Goal: Navigation & Orientation: Find specific page/section

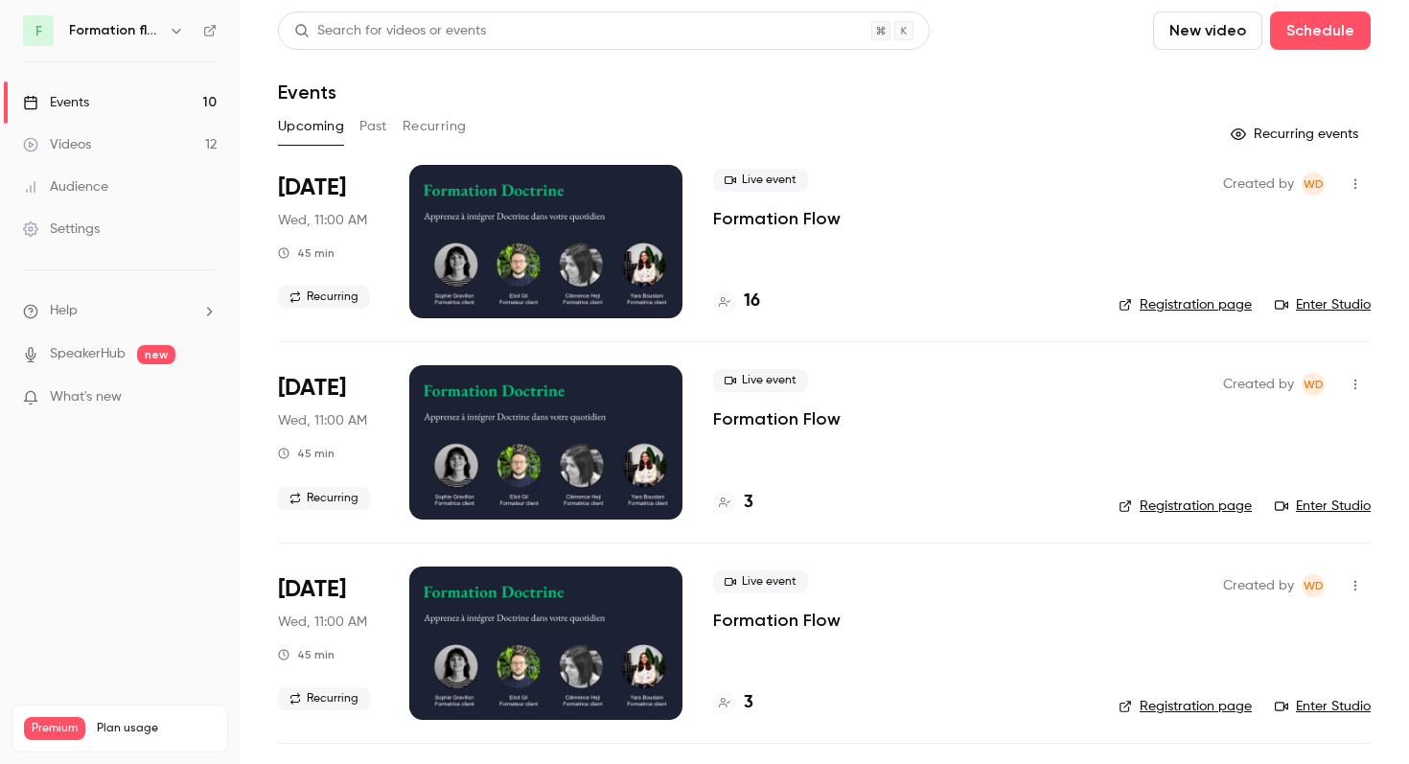
click at [128, 22] on h6 "Formation flow" at bounding box center [115, 30] width 92 height 19
click at [181, 35] on icon "button" at bounding box center [176, 30] width 15 height 15
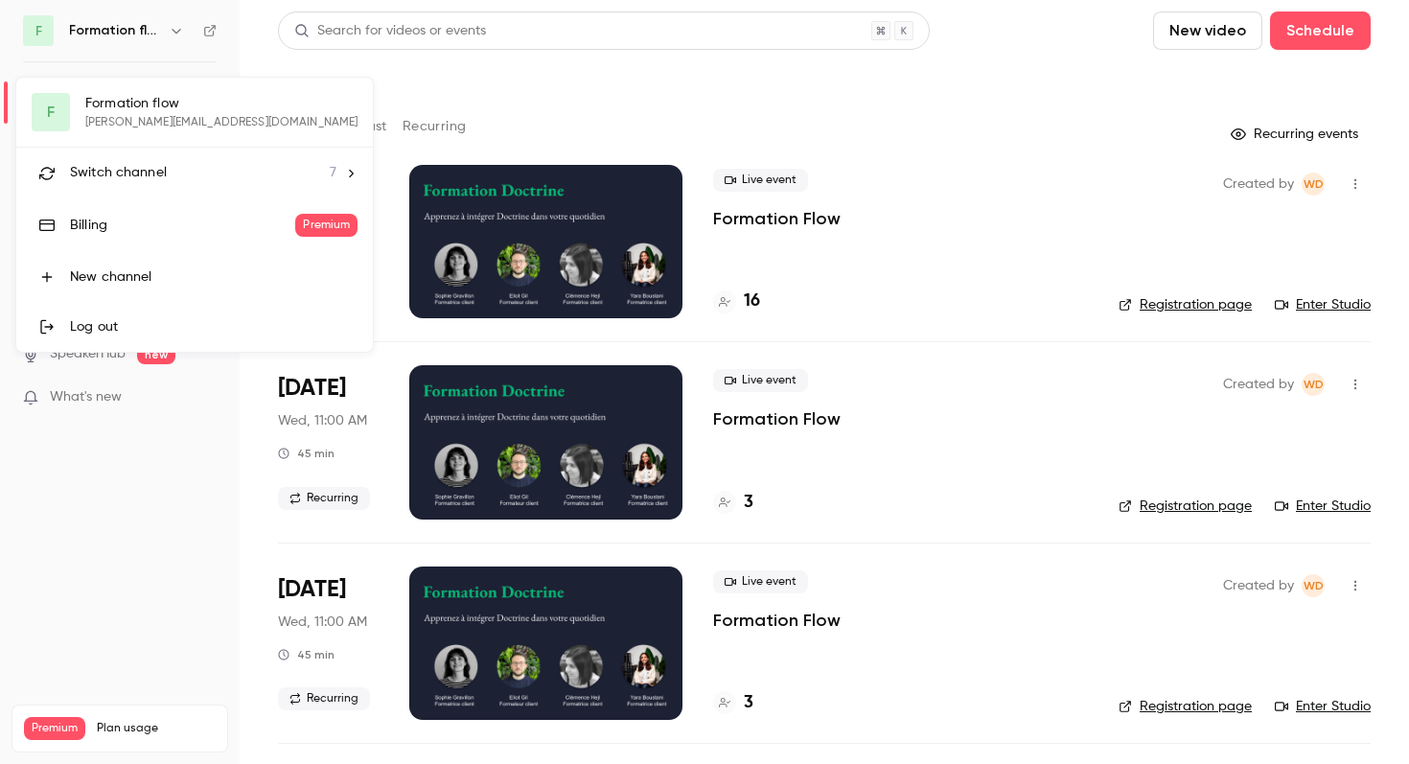
click at [135, 182] on span "Switch channel" at bounding box center [118, 173] width 97 height 20
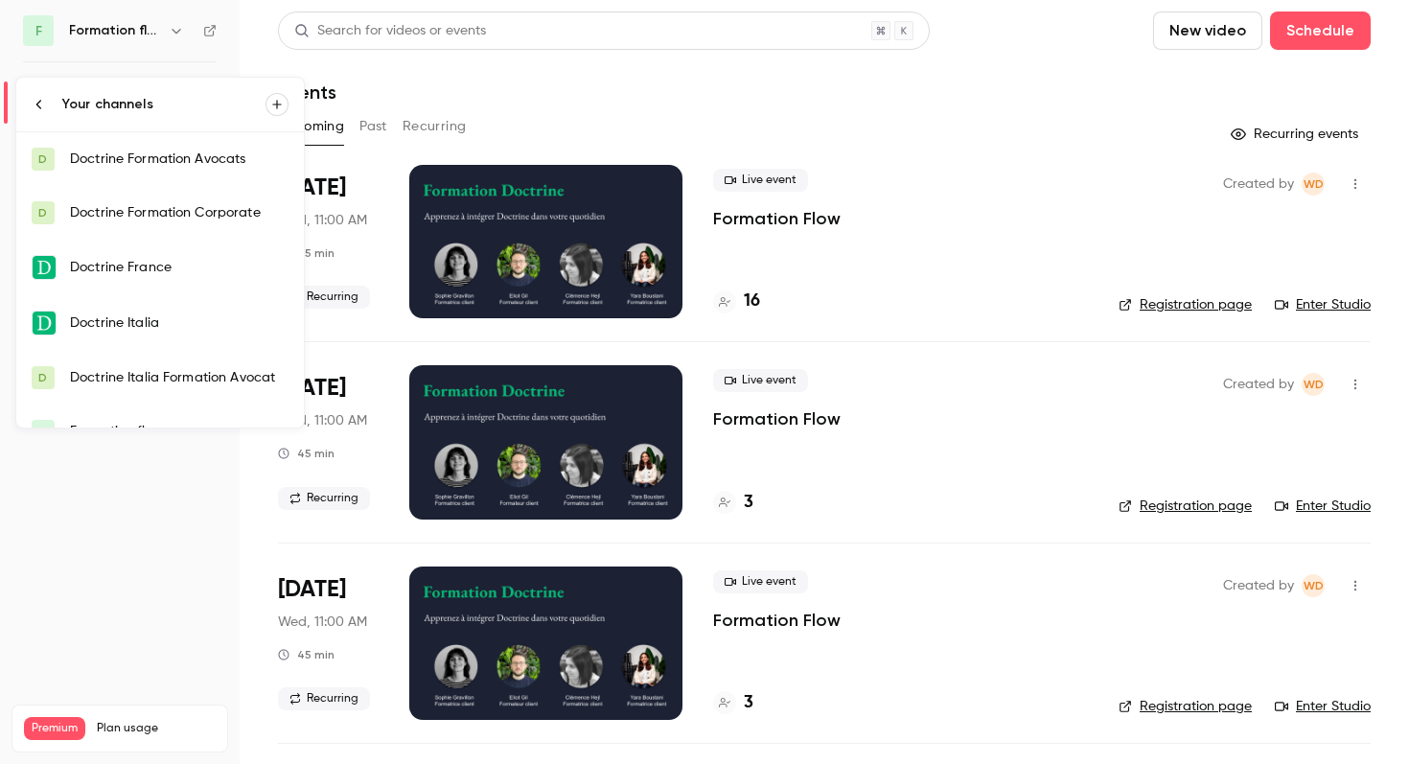
click at [183, 158] on div "Doctrine Formation Avocats" at bounding box center [179, 159] width 219 height 19
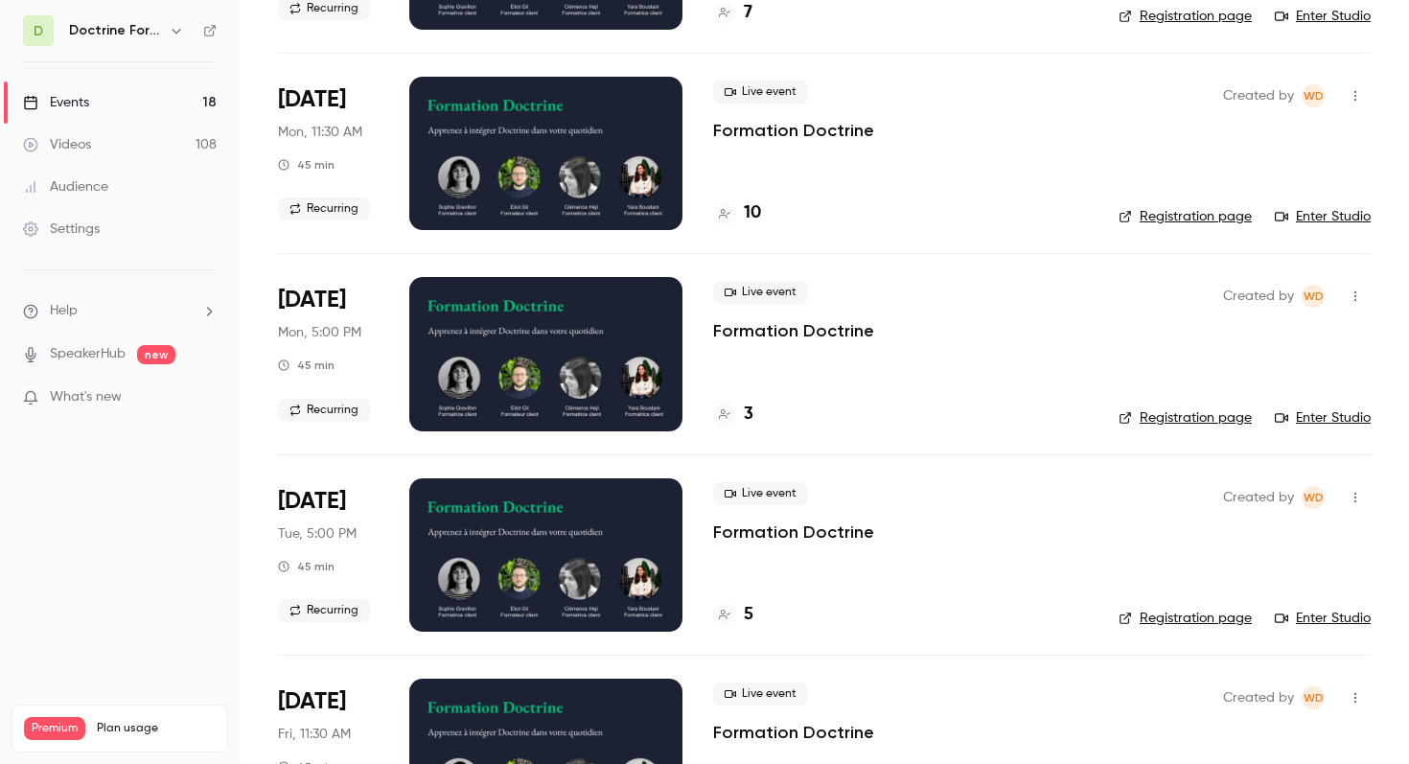
scroll to position [758, 0]
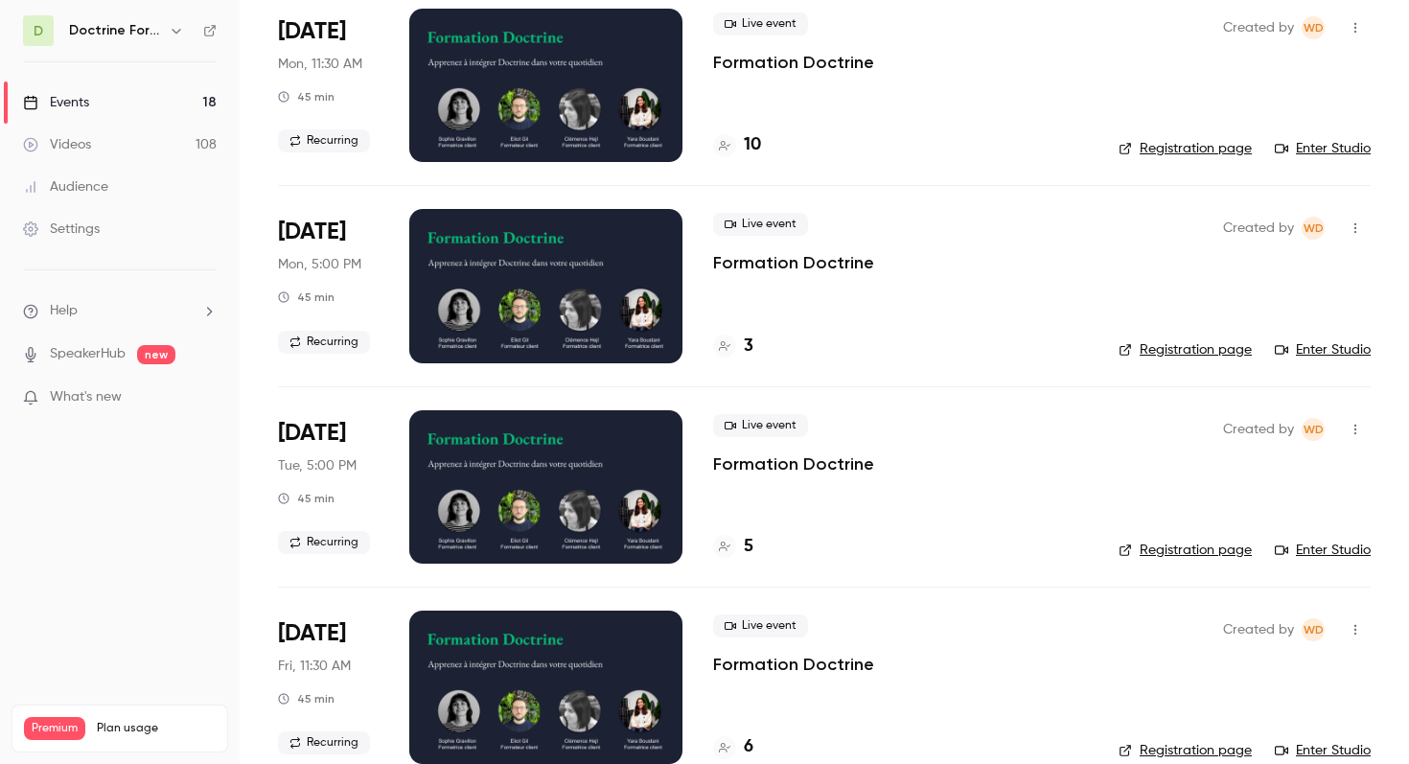
click at [1168, 147] on link "Registration page" at bounding box center [1185, 148] width 133 height 19
